Goal: Transaction & Acquisition: Purchase product/service

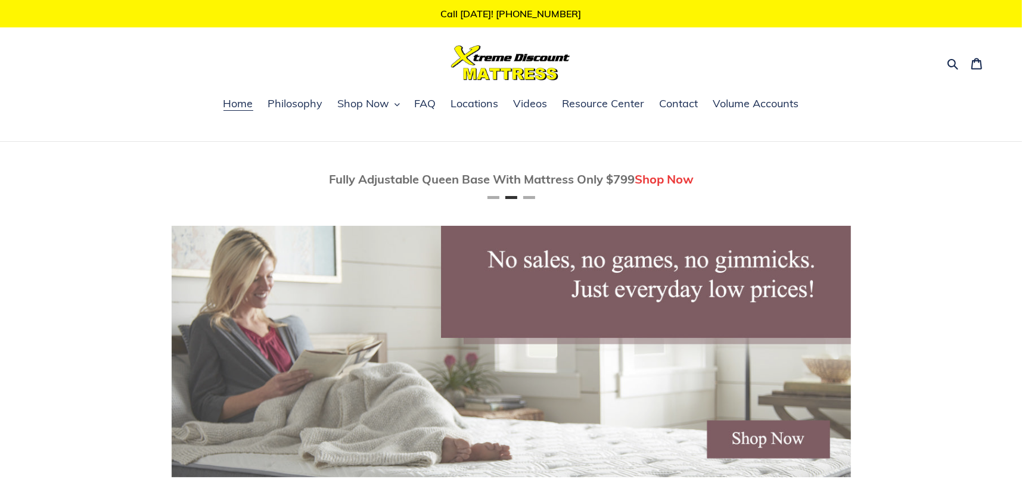
scroll to position [0, 679]
click at [380, 95] on ul "Home Philosophy Shop Now Memory Foam Mattresses Latex Mattresses Innerspring & …" at bounding box center [511, 110] width 1022 height 31
click at [389, 100] on span "Shop Now" at bounding box center [364, 104] width 52 height 14
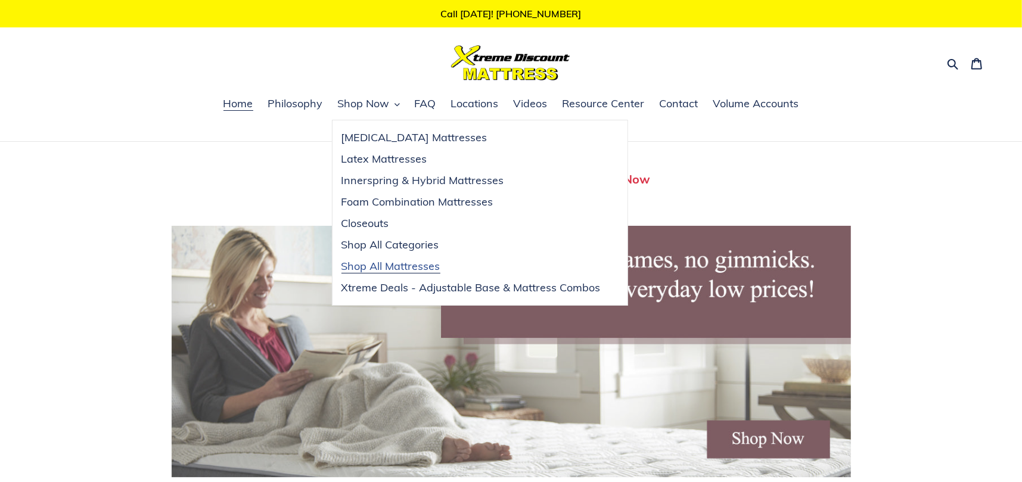
scroll to position [0, 0]
click at [391, 258] on link "Shop All Mattresses" at bounding box center [470, 266] width 277 height 21
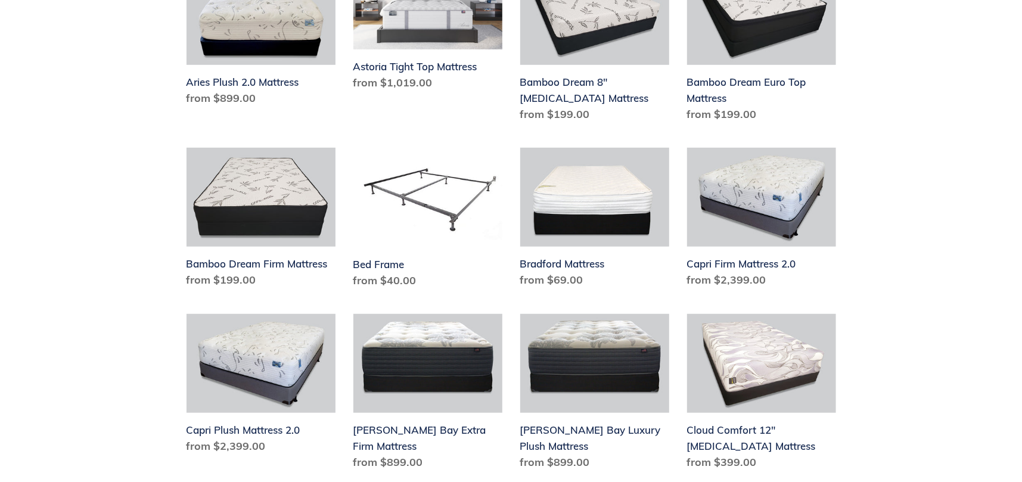
scroll to position [536, 0]
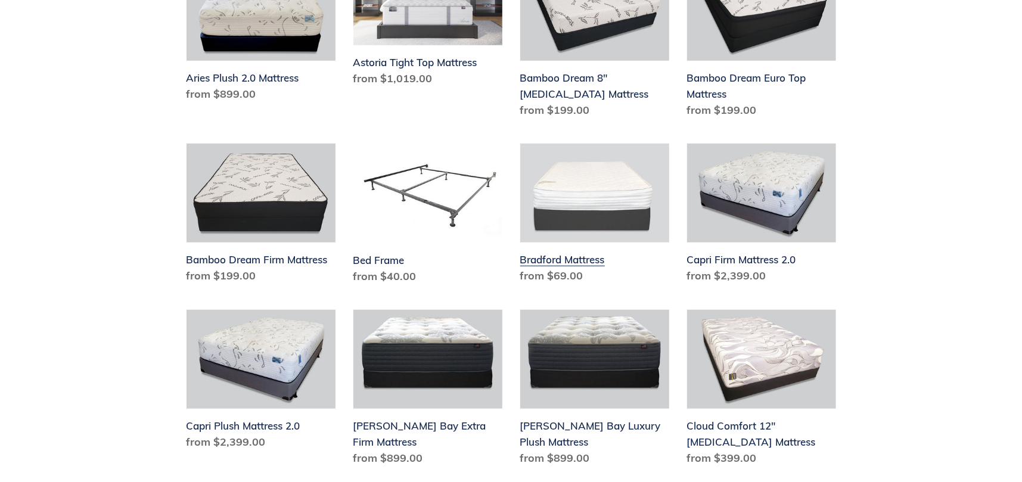
click at [553, 191] on link "Bradford Mattress" at bounding box center [594, 216] width 149 height 145
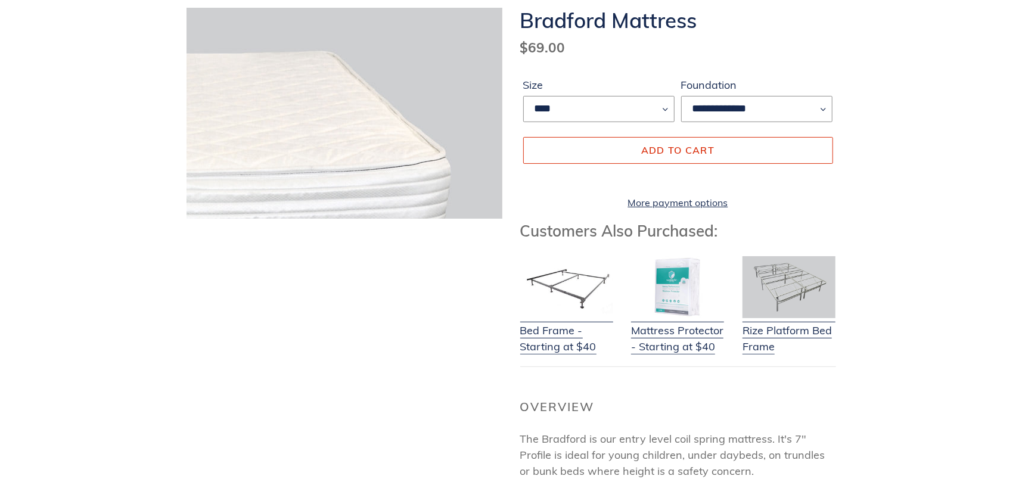
scroll to position [179, 0]
